Goal: Task Accomplishment & Management: Complete application form

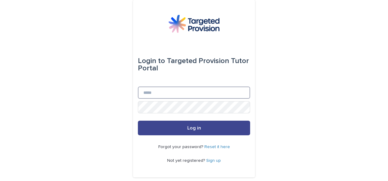
type input "**********"
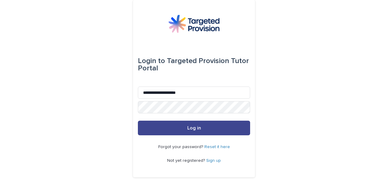
click at [187, 126] on span "Log in" at bounding box center [194, 128] width 14 height 5
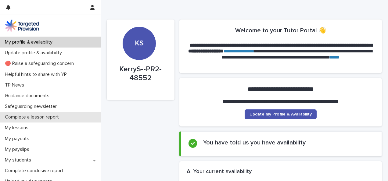
click at [54, 116] on p "Complete a lesson report" at bounding box center [32, 117] width 61 height 6
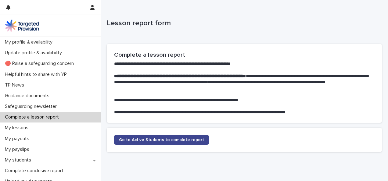
click at [138, 140] on span "Go to Active Students to complete report" at bounding box center [161, 140] width 85 height 4
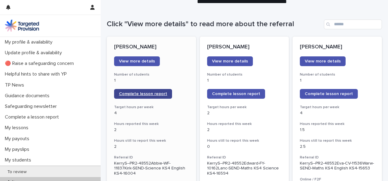
scroll to position [55, 0]
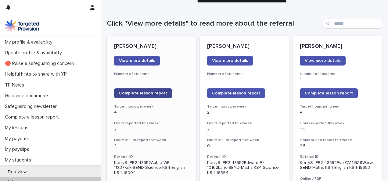
click at [138, 94] on span "Complete lesson report" at bounding box center [143, 93] width 48 height 4
